Goal: Find specific page/section

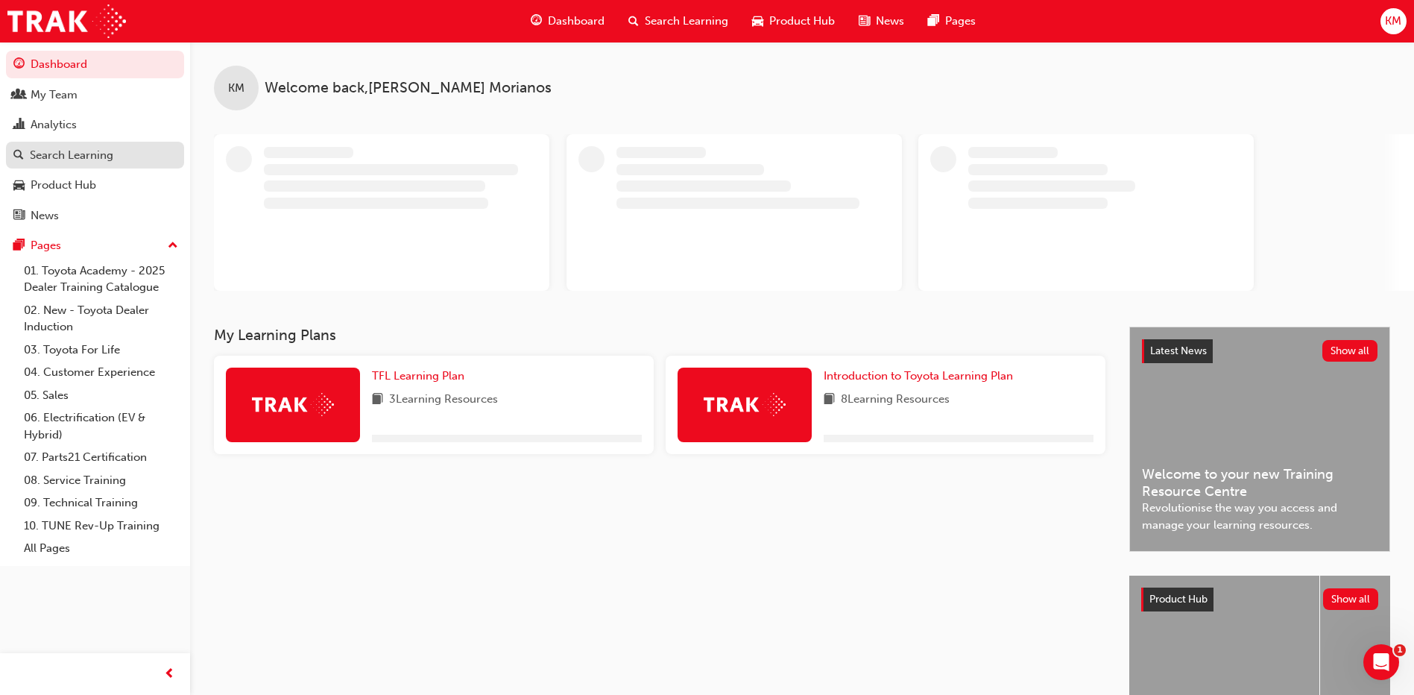
click at [109, 155] on div "Search Learning" at bounding box center [71, 155] width 83 height 17
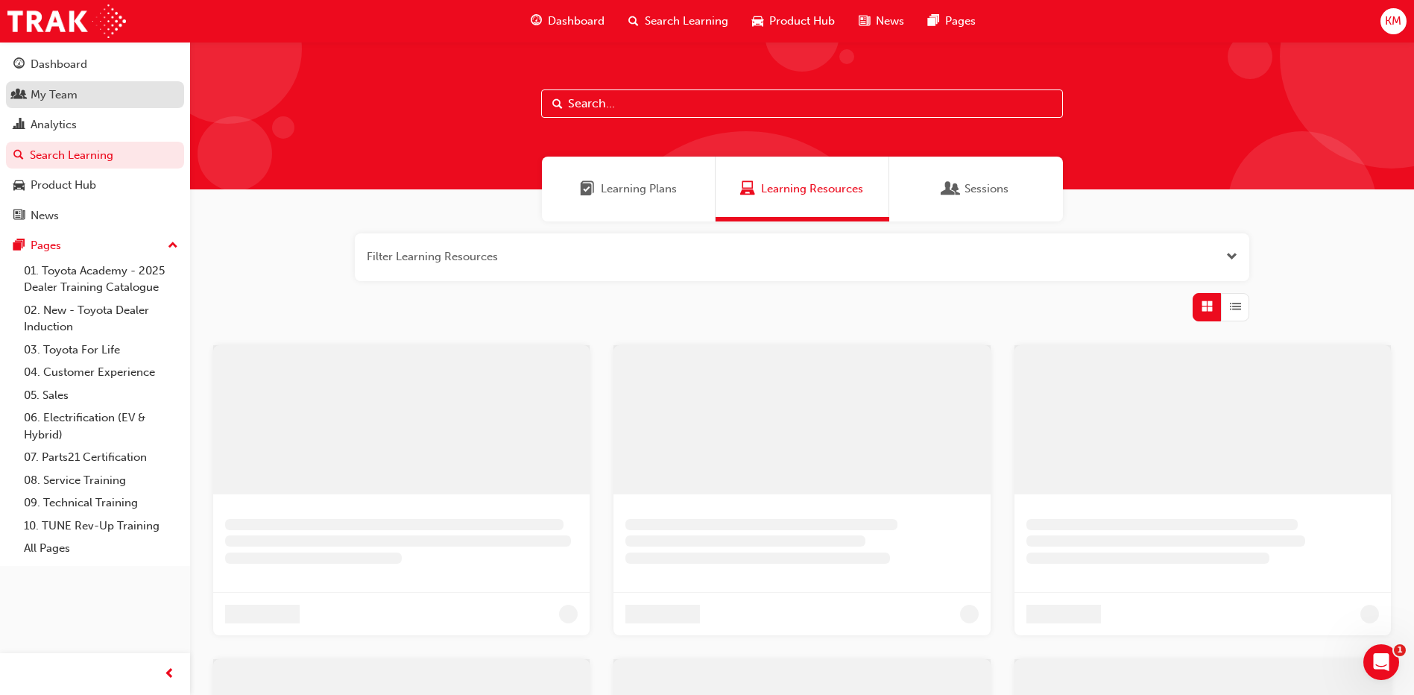
click at [86, 99] on div "My Team" at bounding box center [94, 95] width 163 height 19
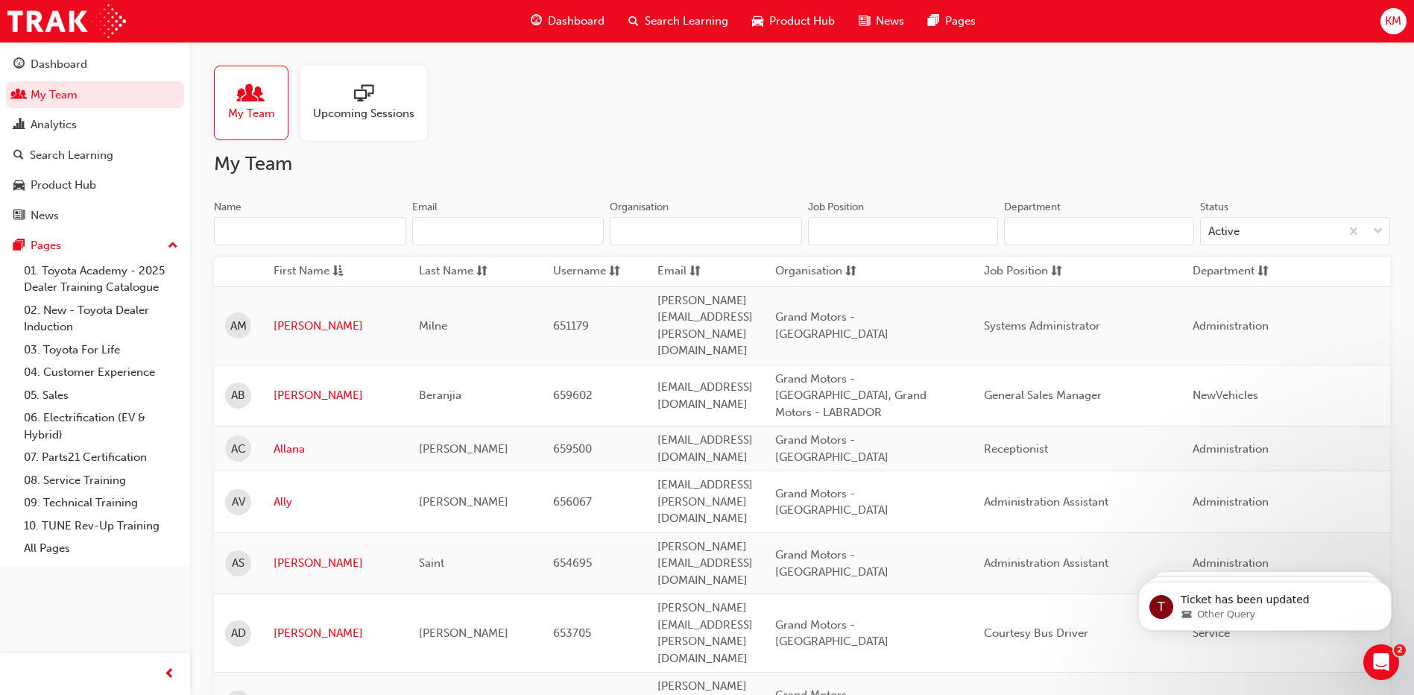
click at [283, 224] on input "Name" at bounding box center [310, 231] width 192 height 28
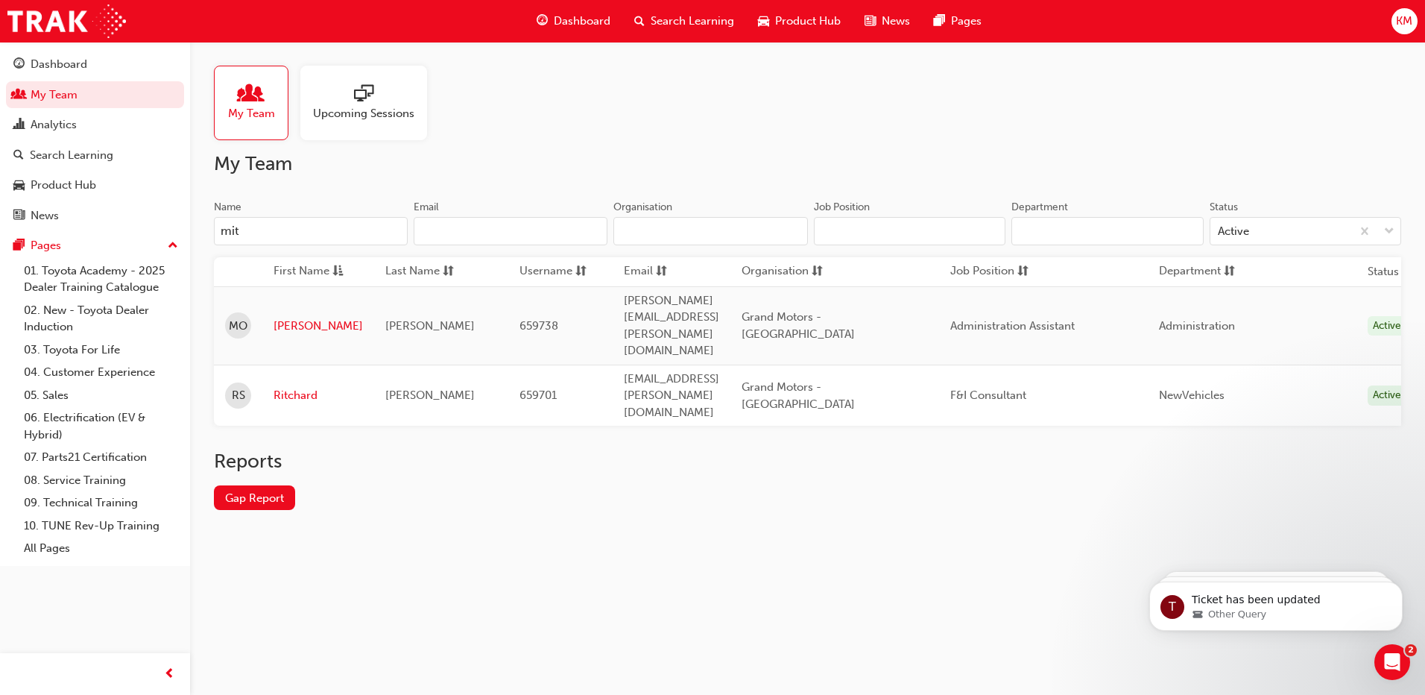
type input "mit"
